Goal: Task Accomplishment & Management: Manage account settings

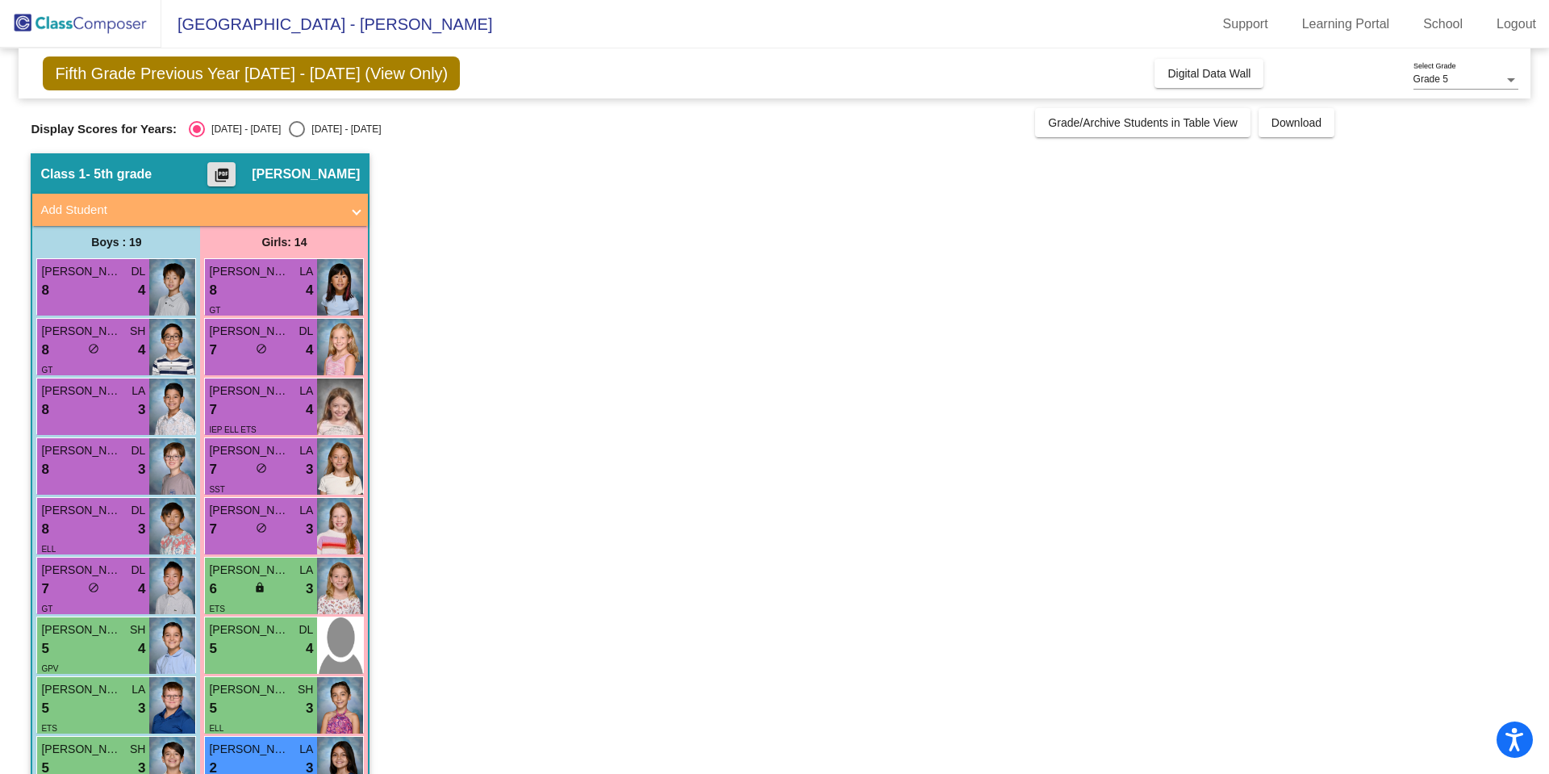
scroll to position [645, 0]
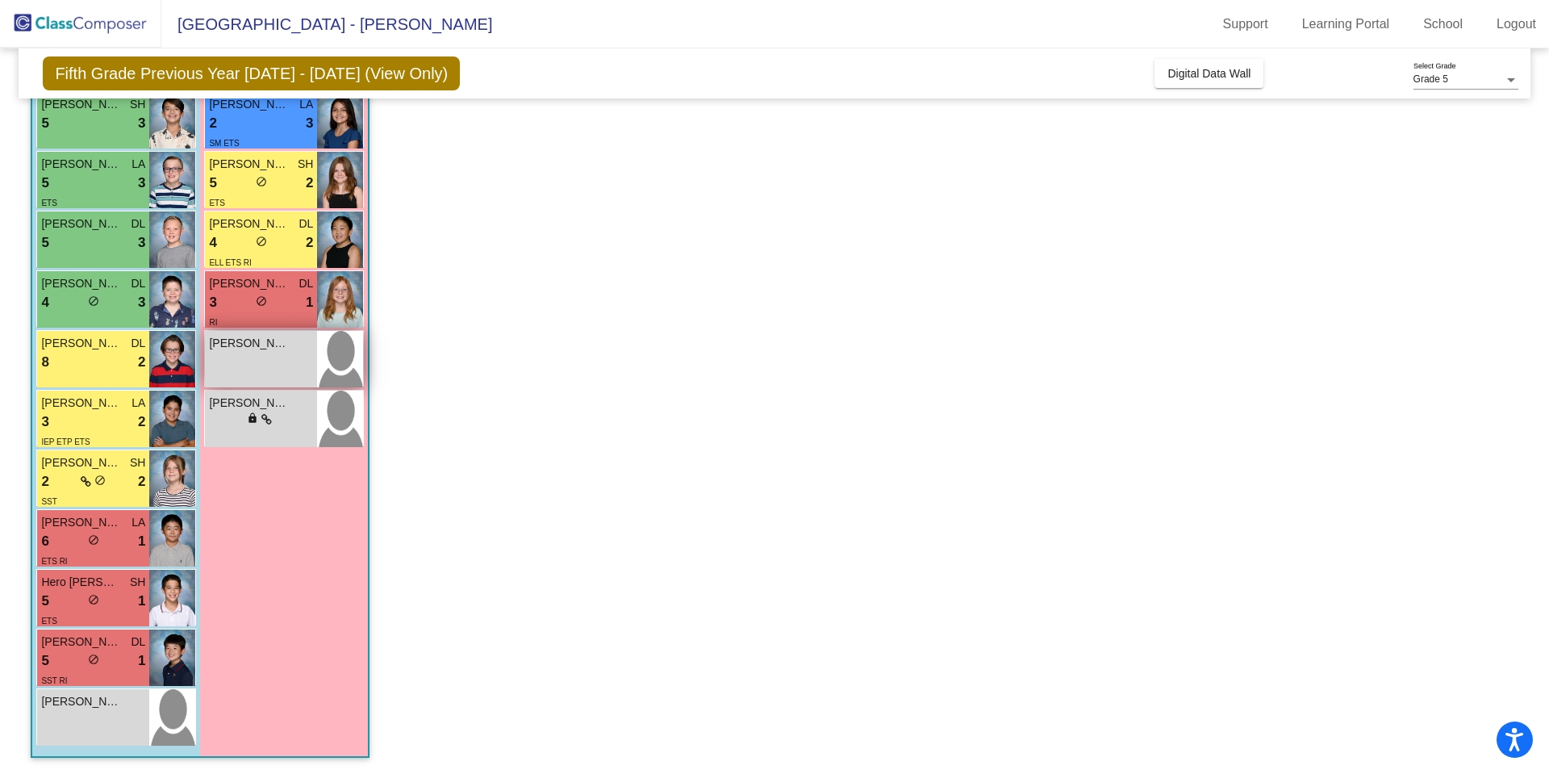
click at [270, 350] on span "[PERSON_NAME]" at bounding box center [249, 343] width 81 height 17
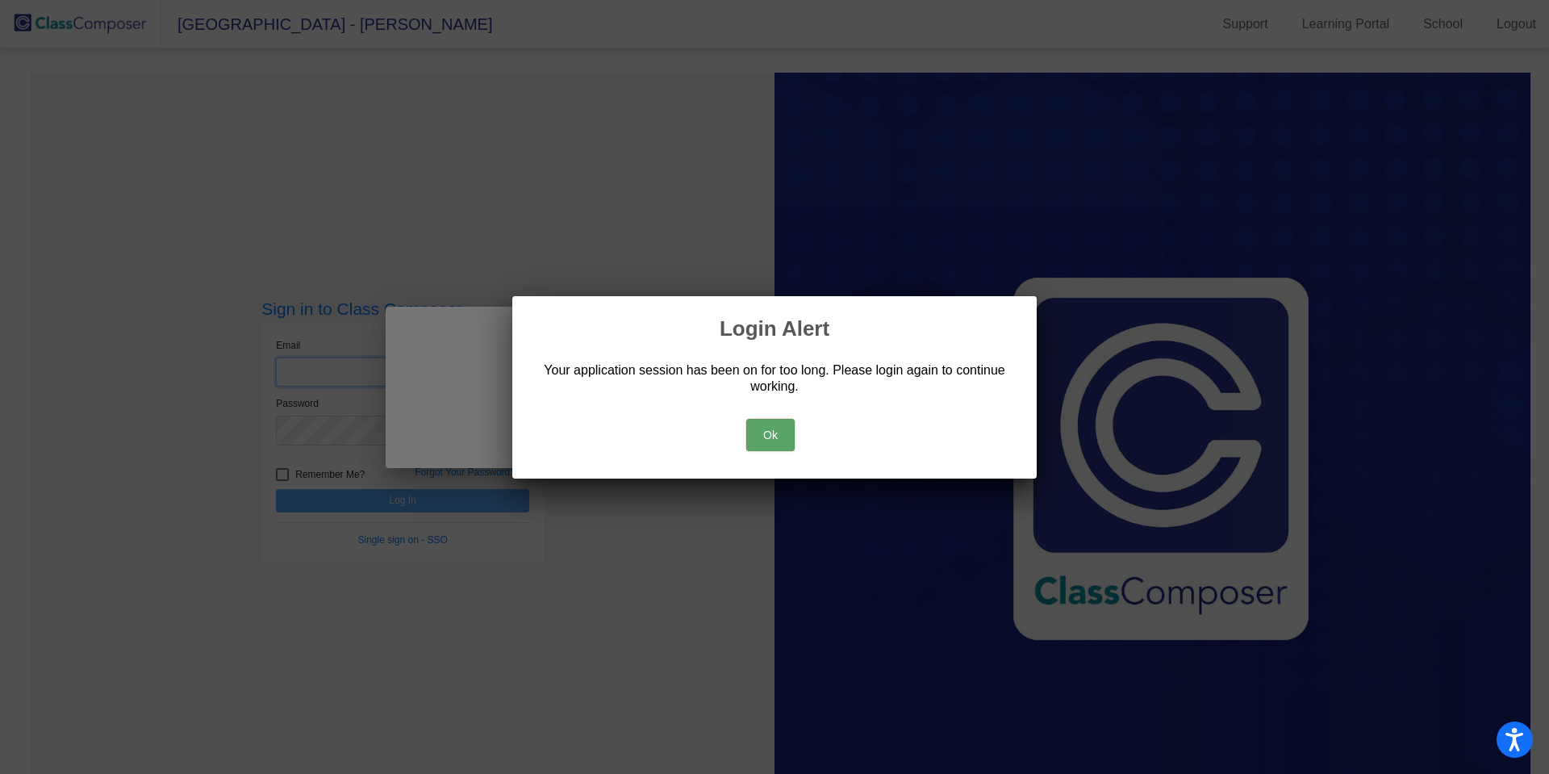
type input "[EMAIL_ADDRESS][DOMAIN_NAME]"
click at [773, 445] on button "Ok" at bounding box center [770, 435] width 48 height 32
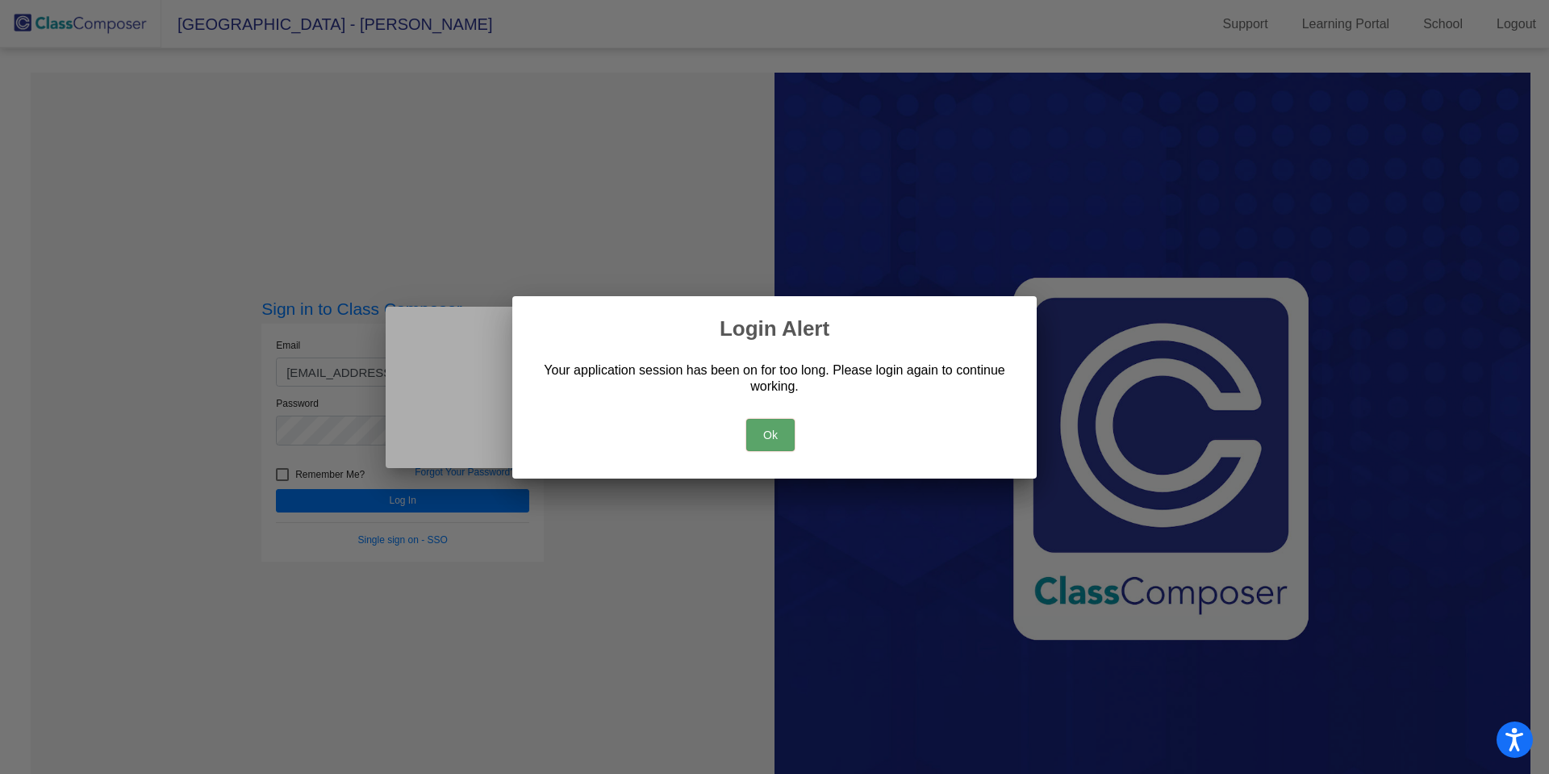
click at [759, 440] on button "Ok" at bounding box center [770, 435] width 48 height 32
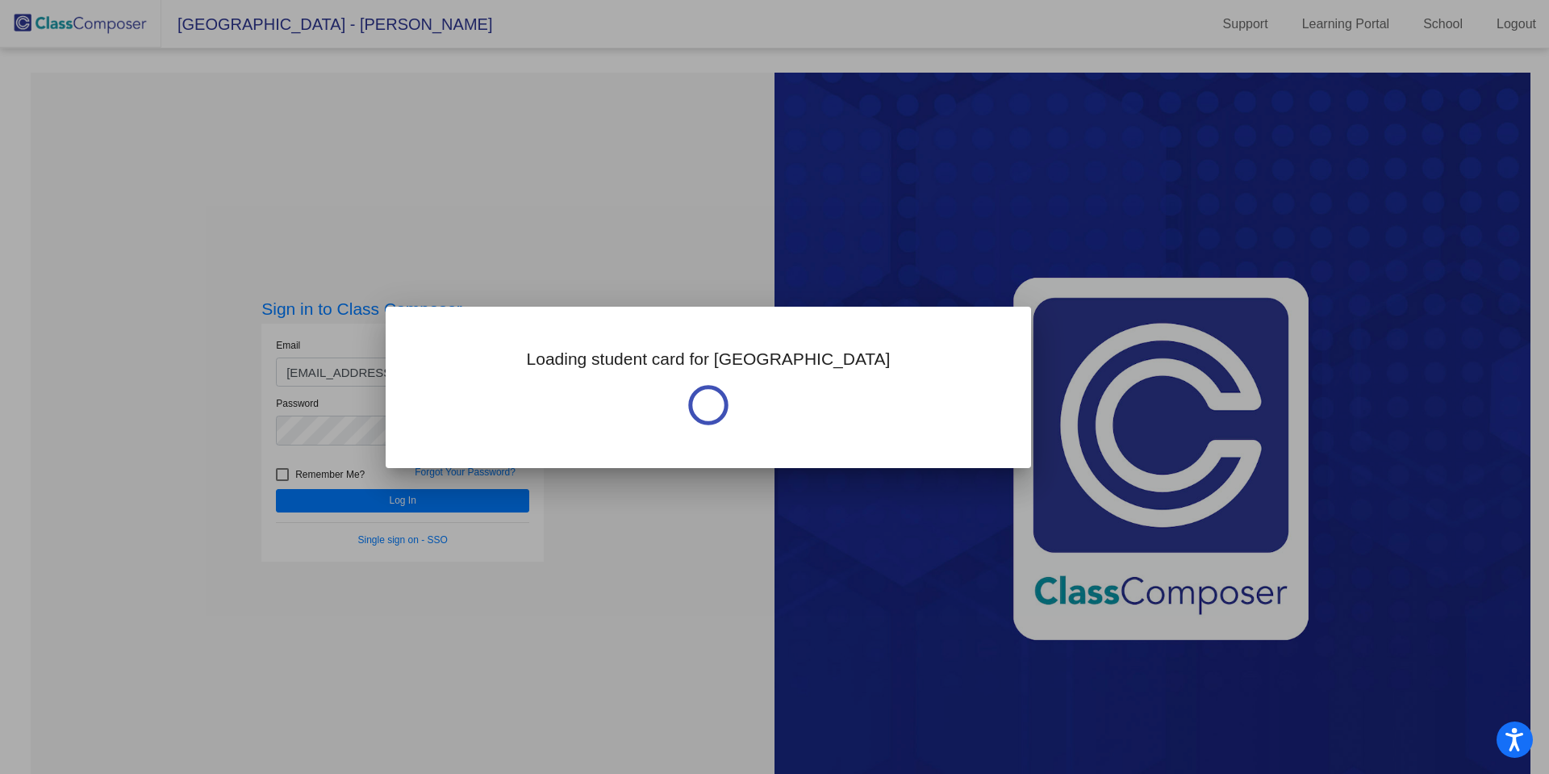
click at [396, 500] on div at bounding box center [774, 387] width 1549 height 774
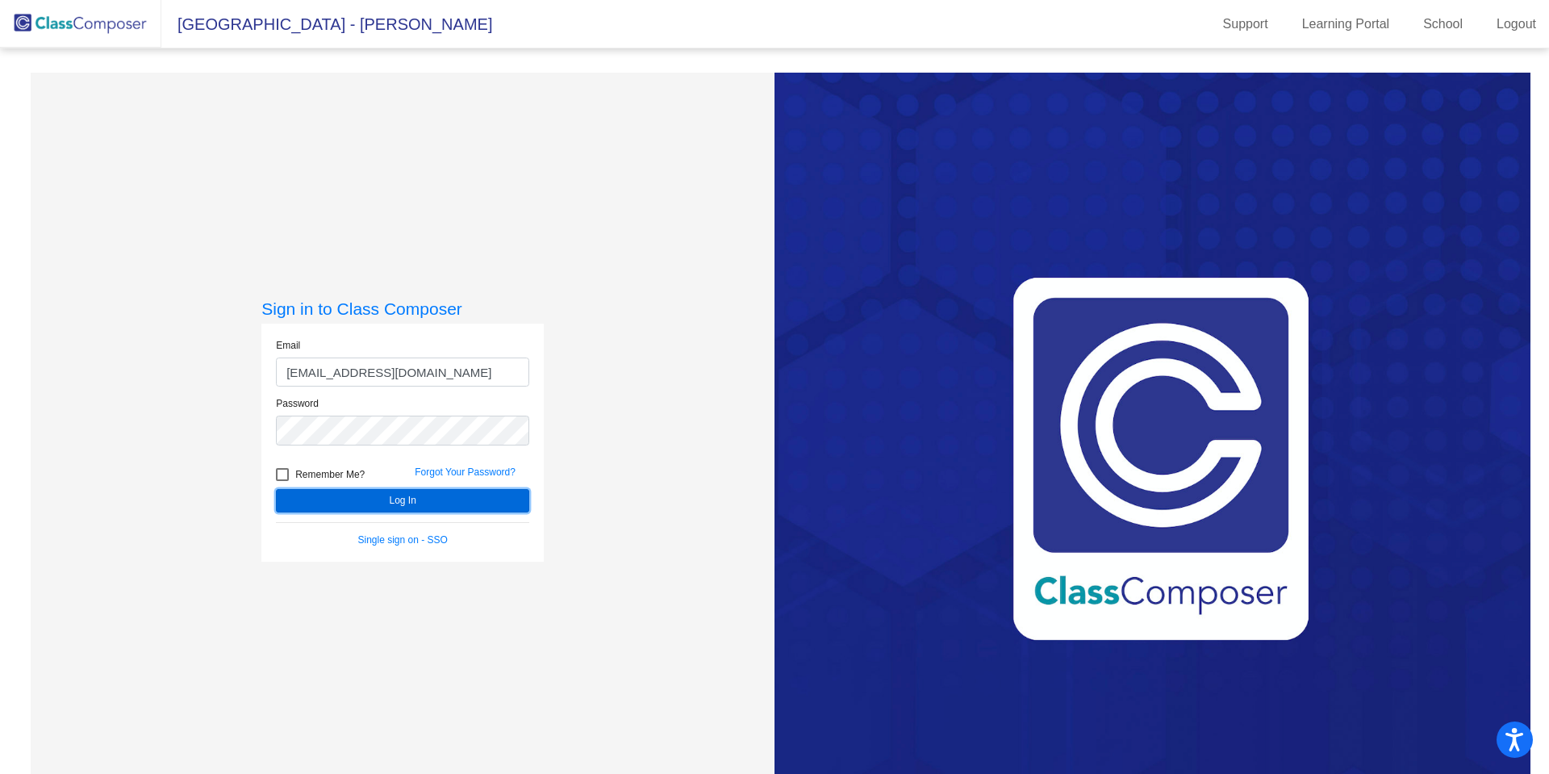
click at [408, 500] on button "Log In" at bounding box center [402, 500] width 253 height 23
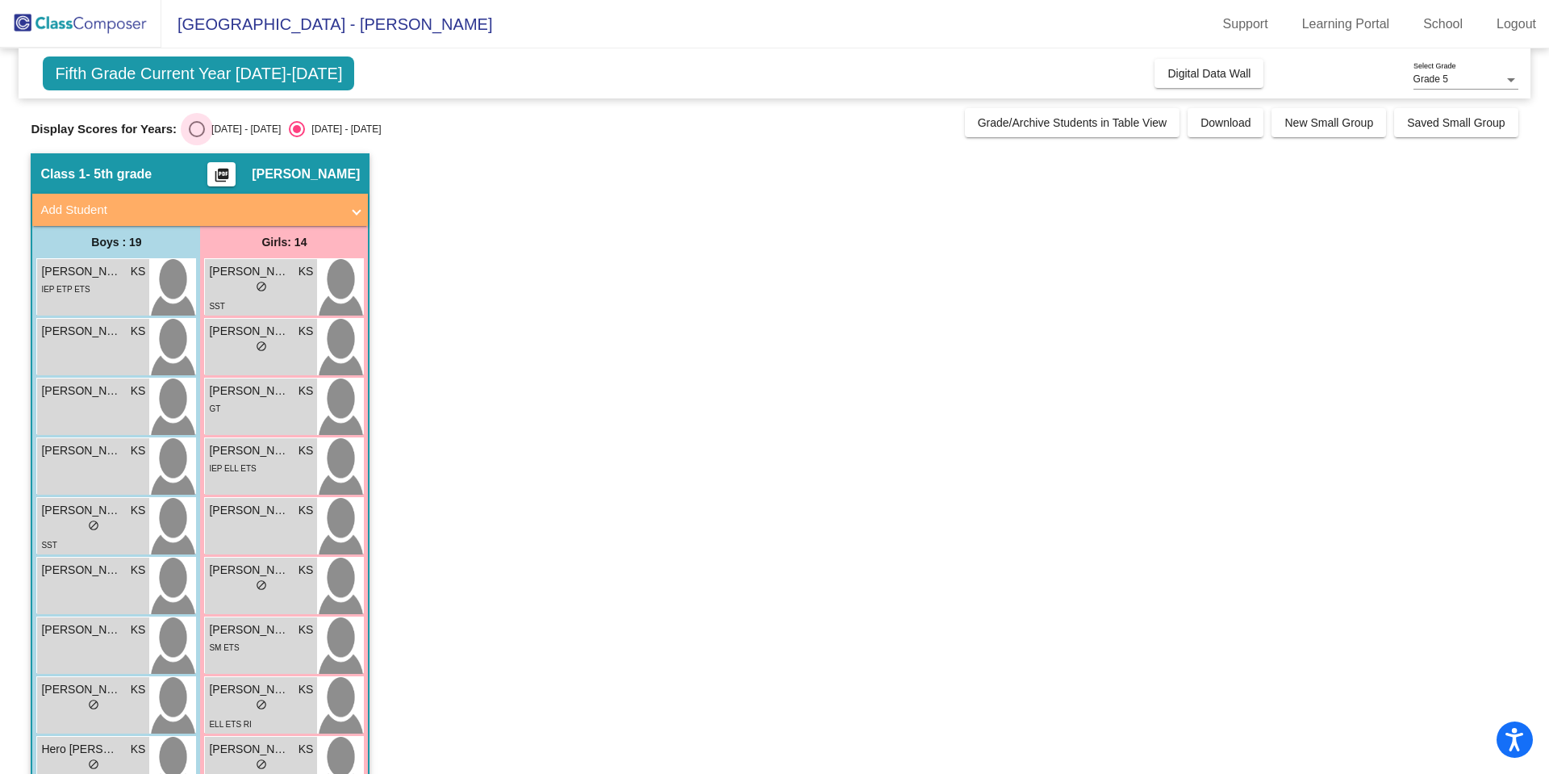
click at [195, 126] on div "Select an option" at bounding box center [197, 129] width 16 height 16
click at [196, 137] on input "[DATE] - [DATE]" at bounding box center [196, 137] width 1 height 1
radio input "true"
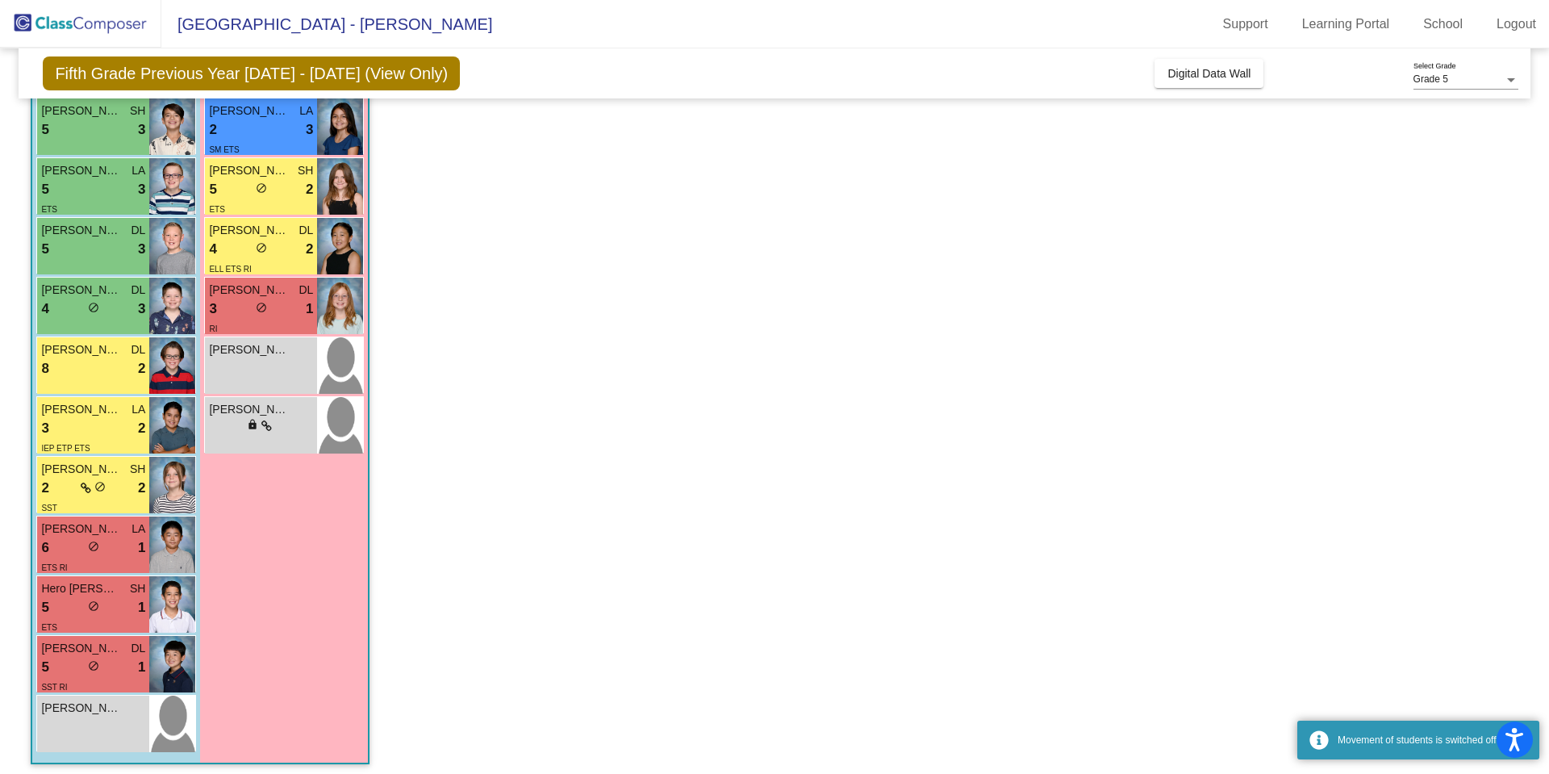
scroll to position [645, 0]
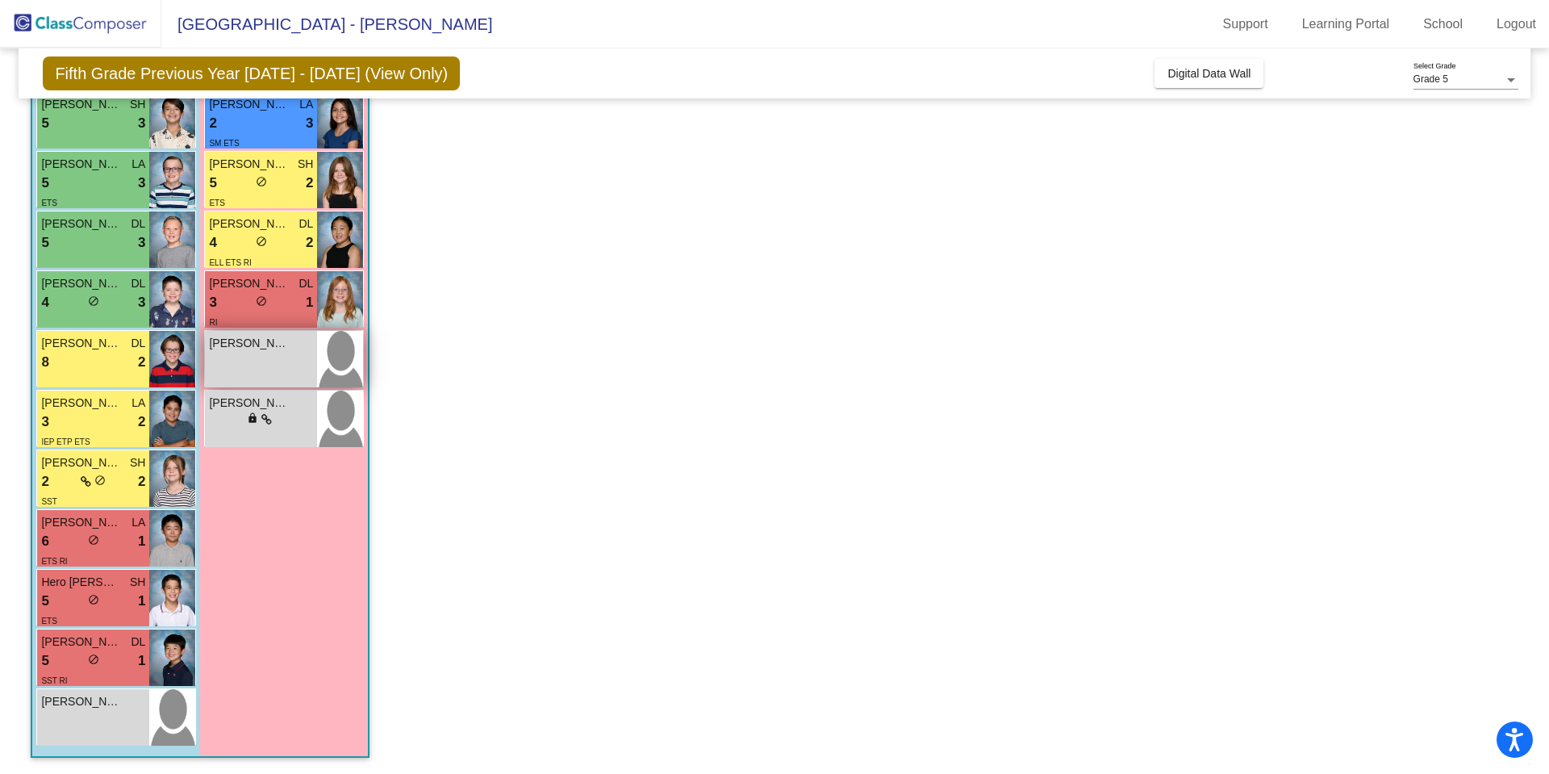
click at [265, 360] on div "[PERSON_NAME] lock do_not_disturb_alt" at bounding box center [261, 359] width 112 height 56
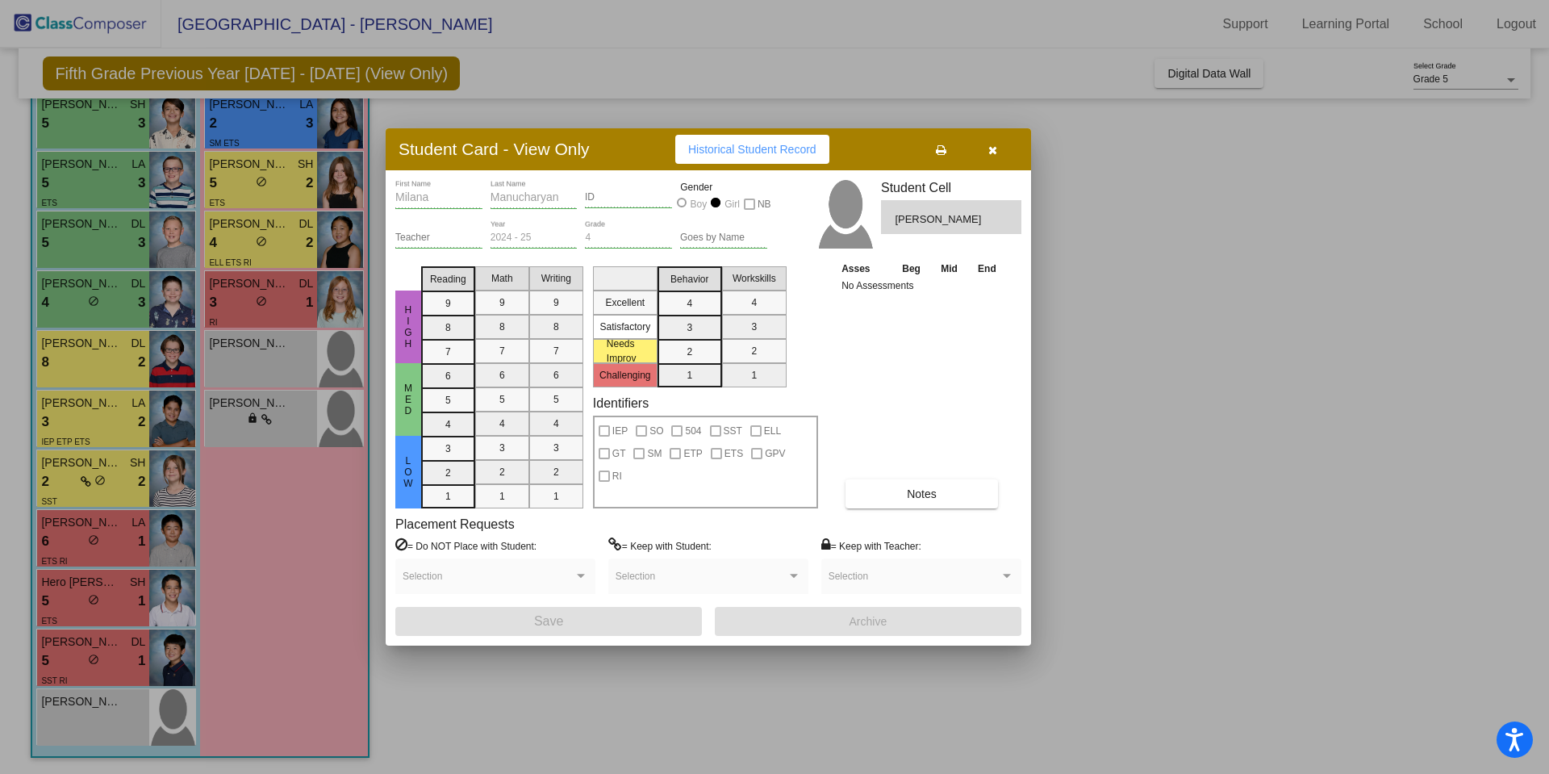
click at [993, 150] on icon "button" at bounding box center [993, 149] width 9 height 11
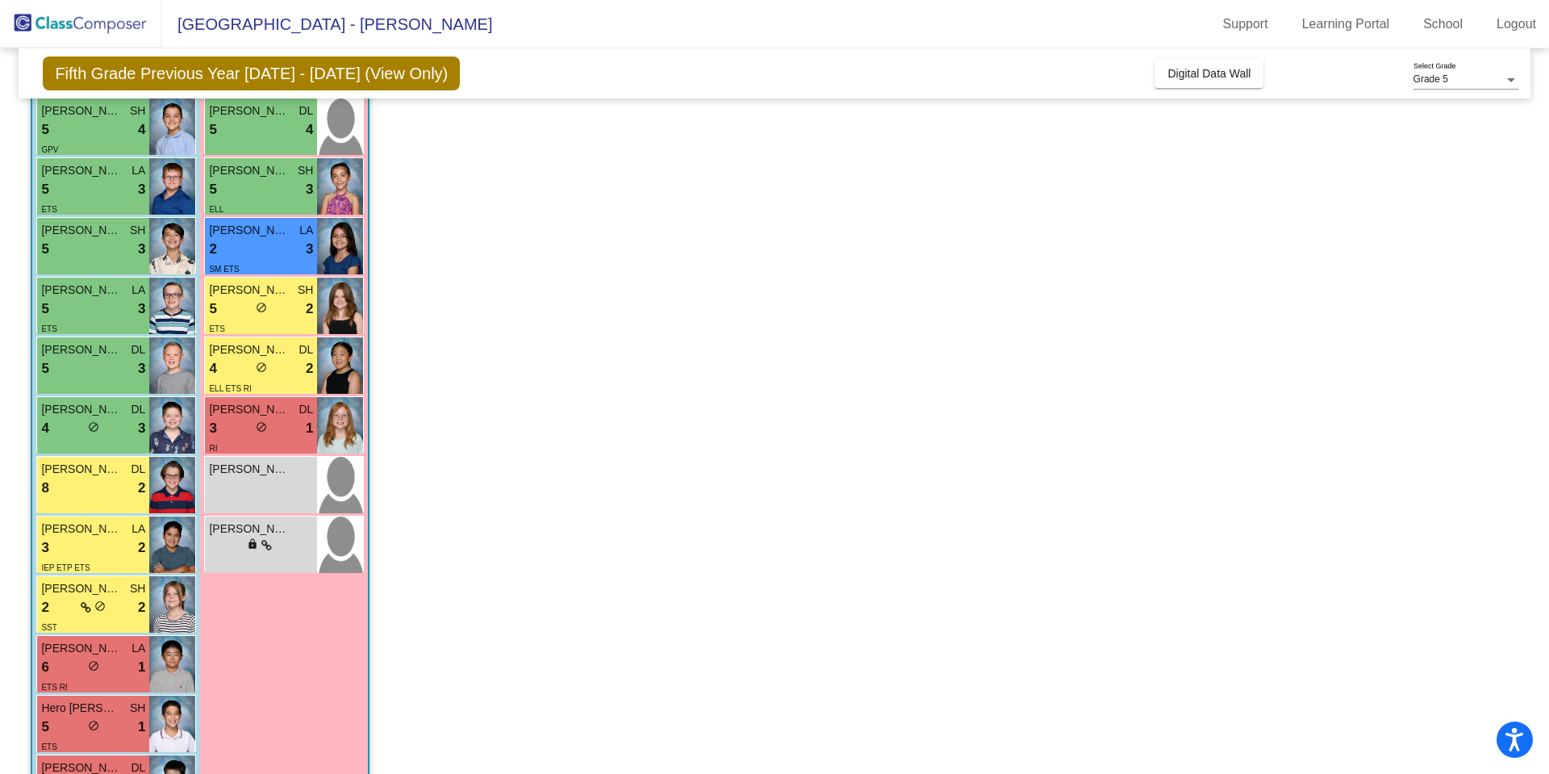
scroll to position [516, 0]
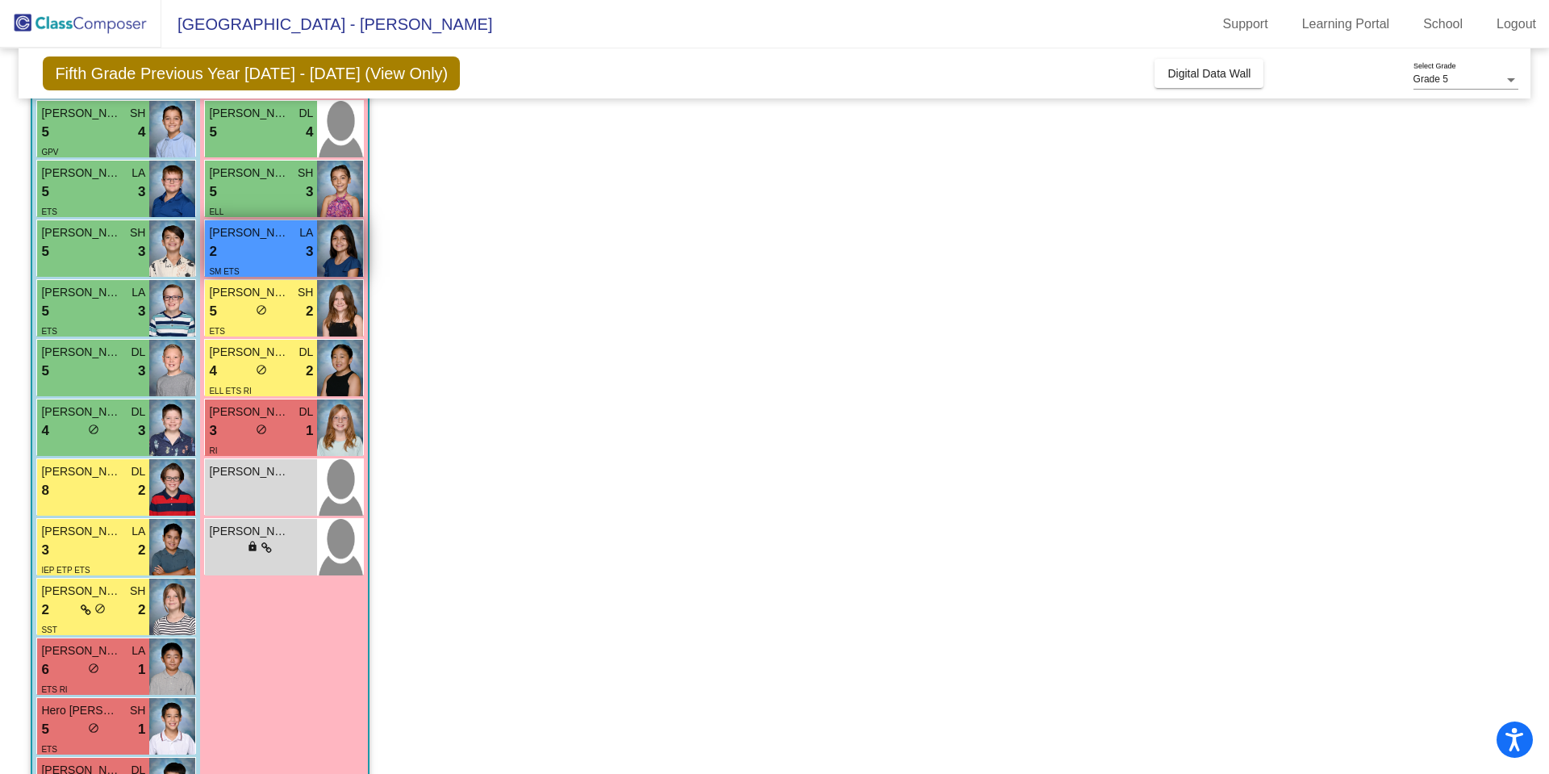
click at [279, 253] on div "2 lock do_not_disturb_alt 3" at bounding box center [261, 251] width 104 height 21
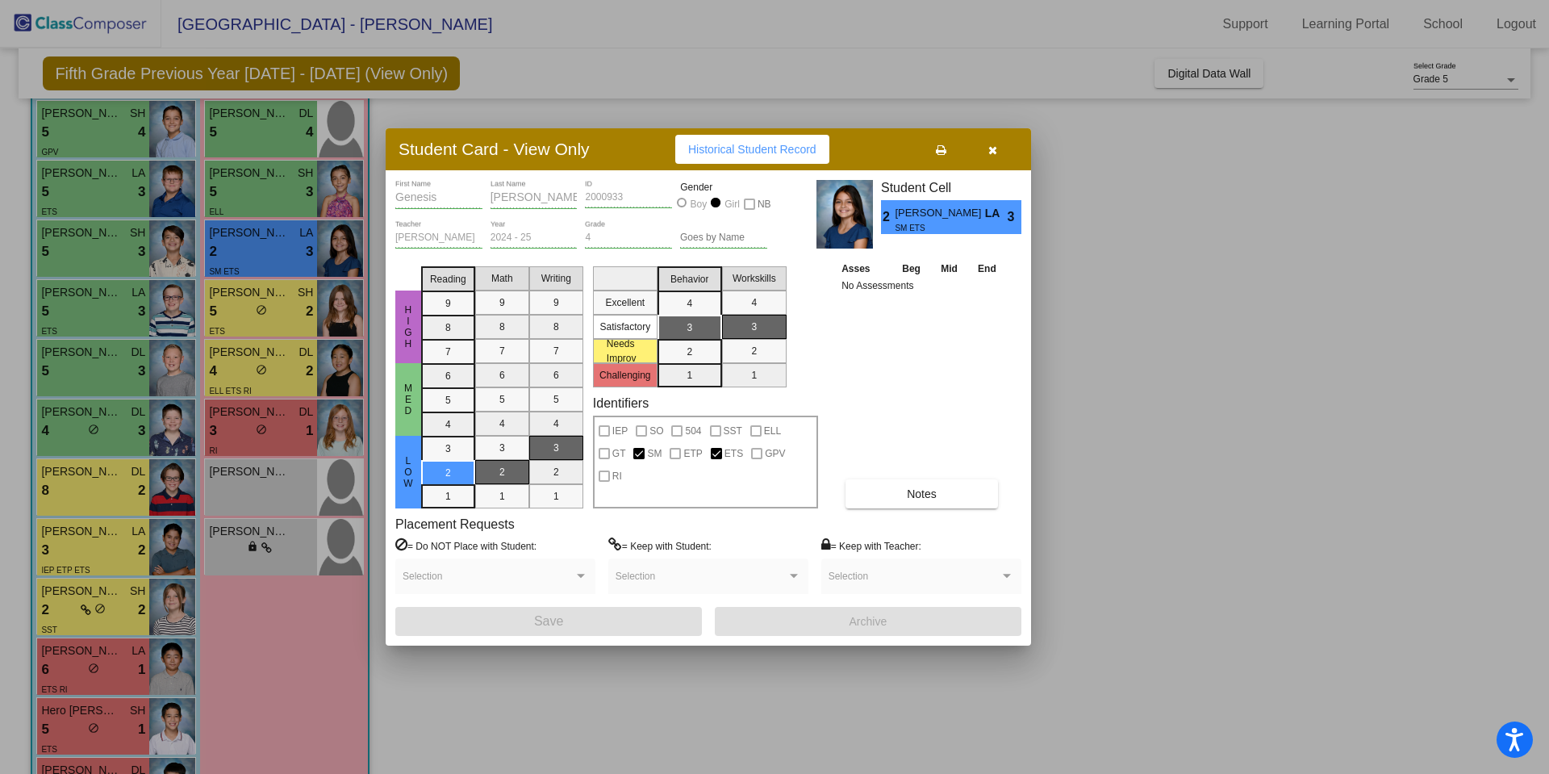
drag, startPoint x: 992, startPoint y: 147, endPoint x: 1001, endPoint y: 143, distance: 9.8
click at [1001, 143] on button "button" at bounding box center [993, 149] width 52 height 29
